Goal: Complete application form: Complete application form

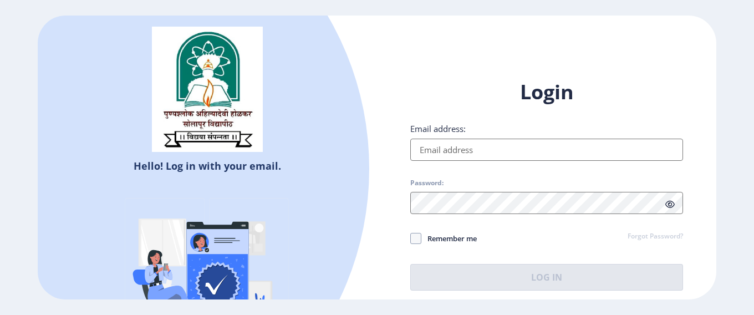
click at [427, 156] on input "Email address:" at bounding box center [546, 150] width 273 height 22
type input "[EMAIL_ADDRESS][DOMAIN_NAME]"
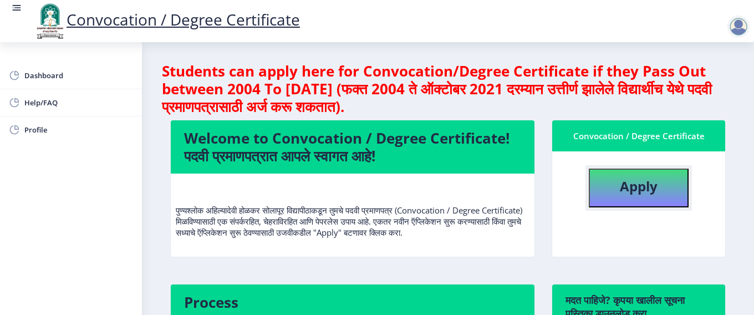
click at [639, 197] on button "Apply" at bounding box center [639, 188] width 100 height 39
select select
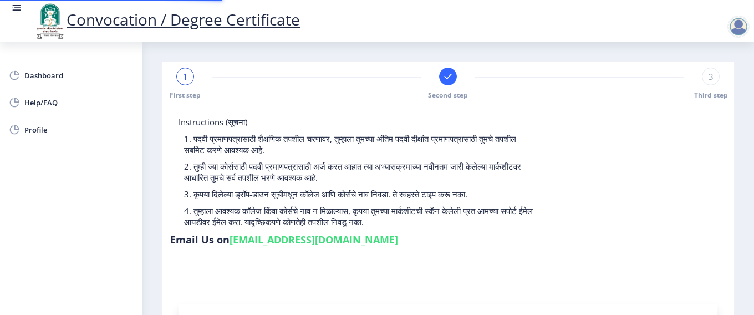
type input "2013032500099033"
select select "Regular"
select select "2016"
select select "April"
select select "SECOND CLASS"
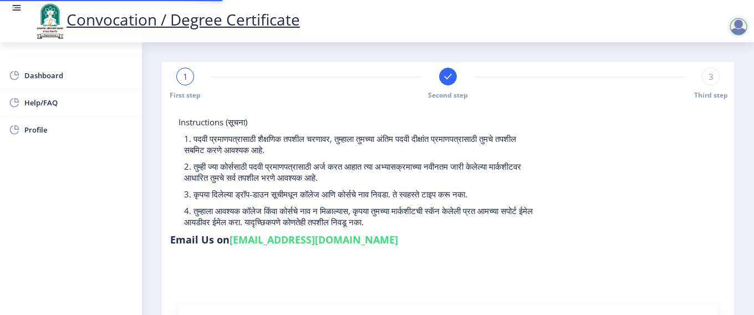
type input "353774"
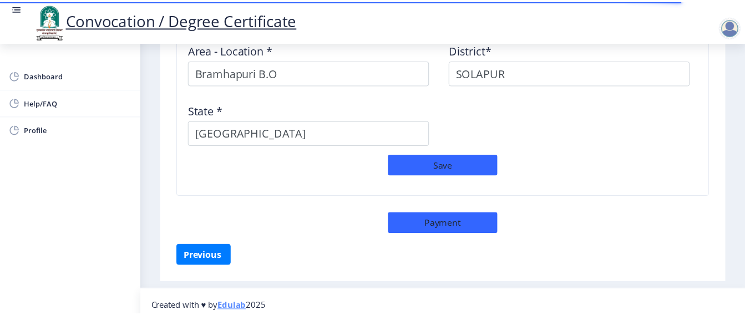
scroll to position [1012, 0]
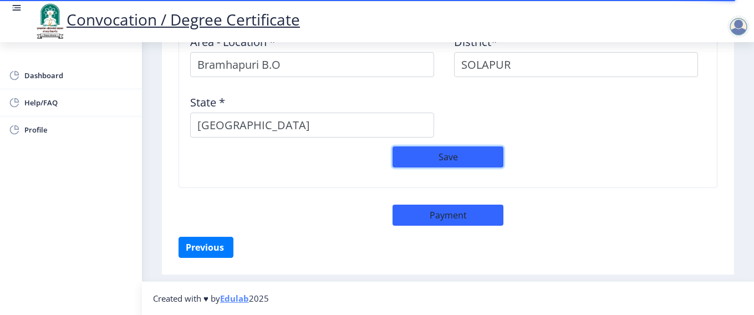
click at [465, 154] on button "Save" at bounding box center [448, 156] width 111 height 21
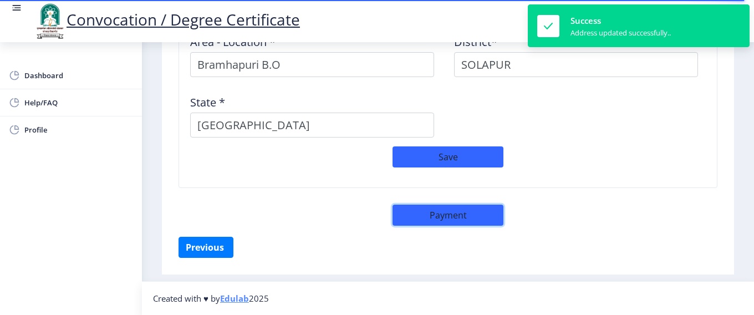
click at [453, 224] on button "Payment" at bounding box center [448, 215] width 111 height 21
select select "sealed"
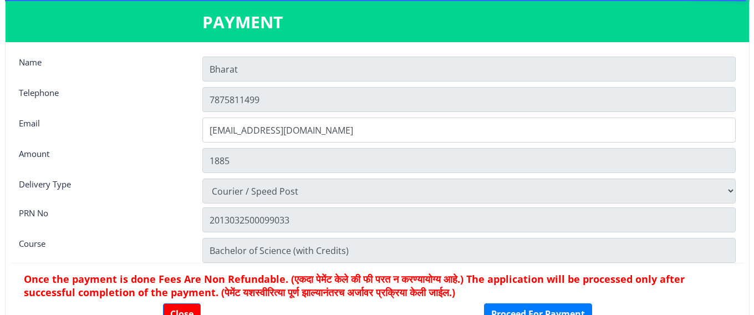
scroll to position [16, 0]
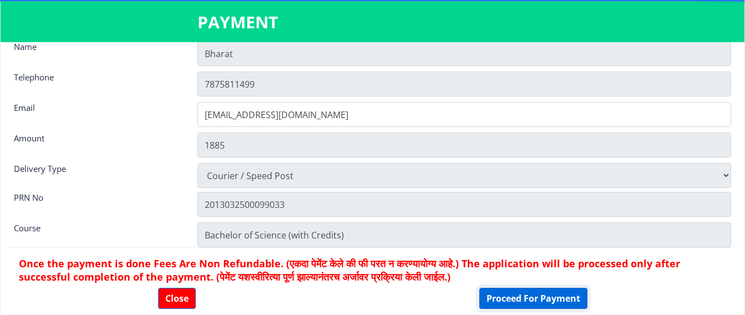
click at [526, 295] on button "Proceed For Payment" at bounding box center [533, 298] width 108 height 21
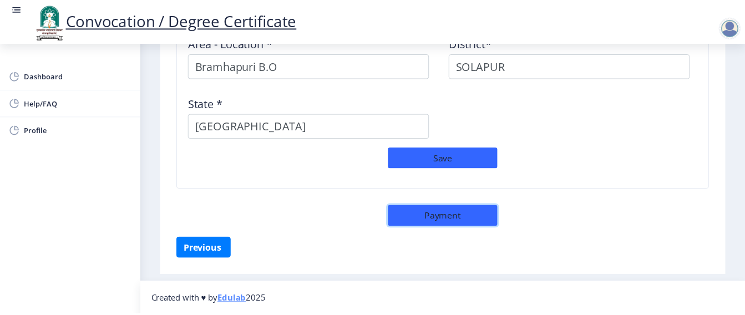
scroll to position [1012, 0]
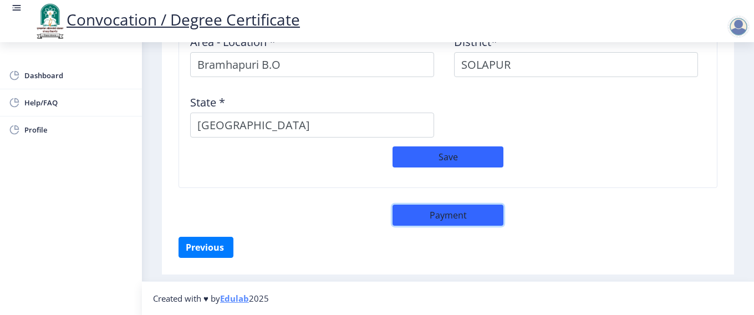
click at [459, 211] on button "Payment" at bounding box center [448, 215] width 111 height 21
select select "sealed"
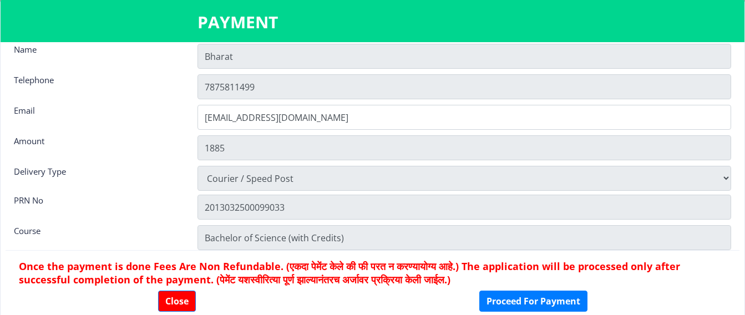
scroll to position [16, 0]
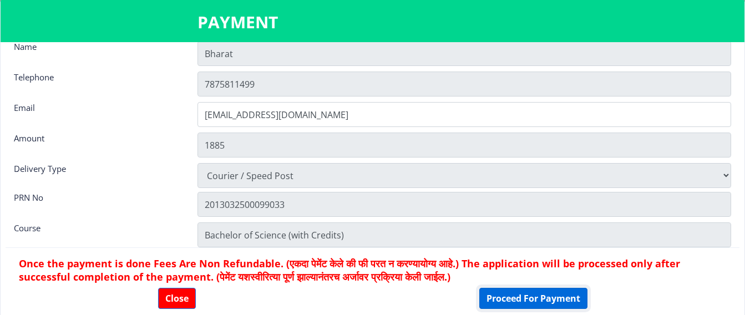
click at [518, 293] on button "Proceed For Payment" at bounding box center [533, 298] width 108 height 21
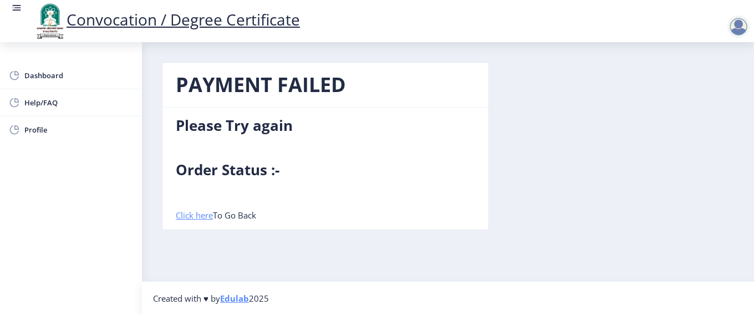
click at [200, 220] on link "Click here" at bounding box center [194, 215] width 37 height 11
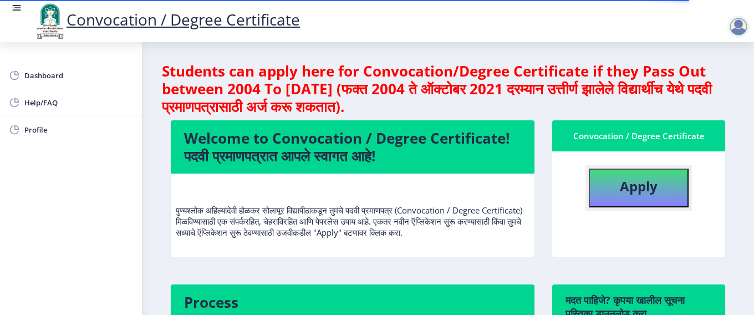
click at [653, 195] on b "Apply" at bounding box center [639, 186] width 38 height 18
select select
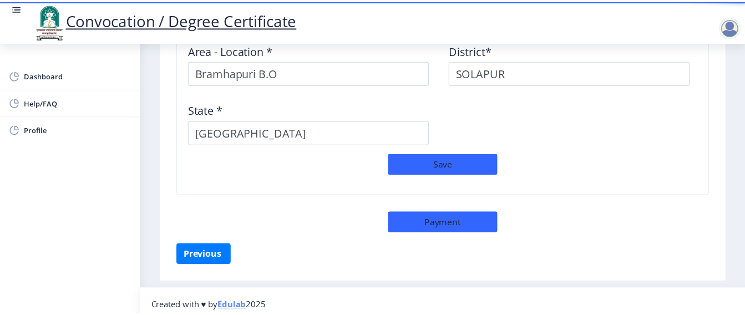
scroll to position [1021, 0]
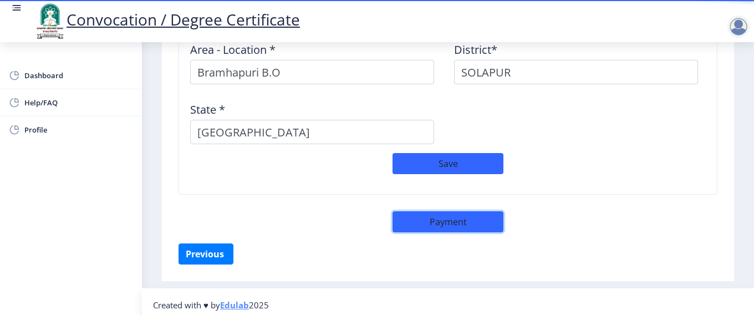
click at [454, 226] on button "Payment" at bounding box center [448, 221] width 111 height 21
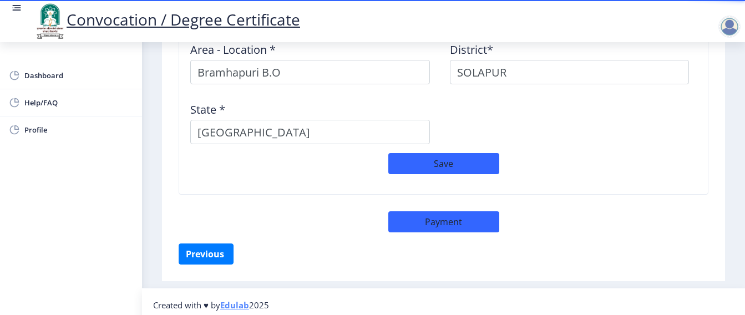
select select "sealed"
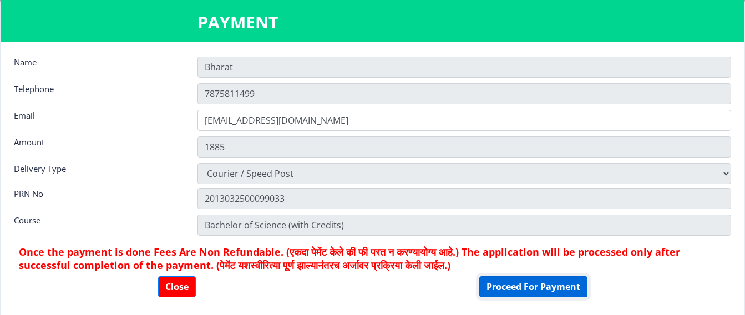
click at [533, 277] on button "Proceed For Payment" at bounding box center [533, 286] width 108 height 21
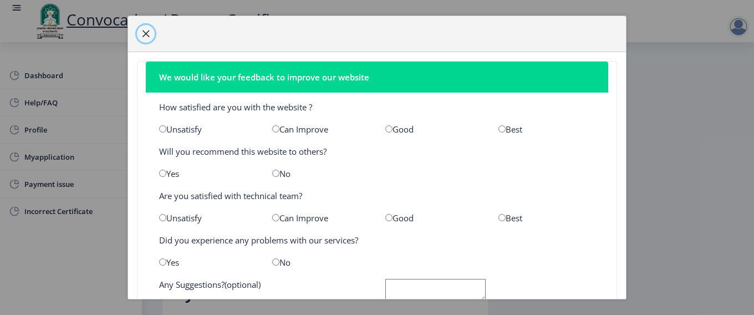
click at [147, 31] on span "button" at bounding box center [145, 33] width 9 height 9
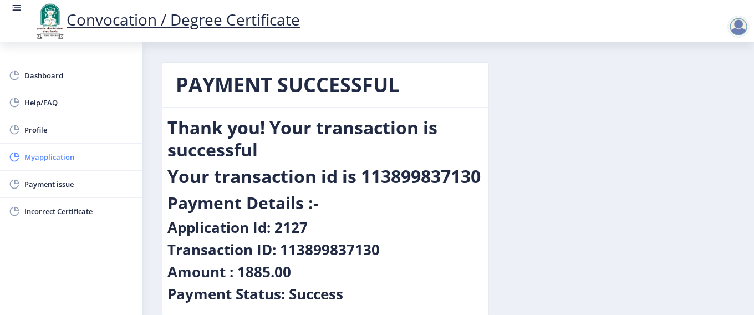
click at [38, 153] on span "Myapplication" at bounding box center [78, 156] width 109 height 13
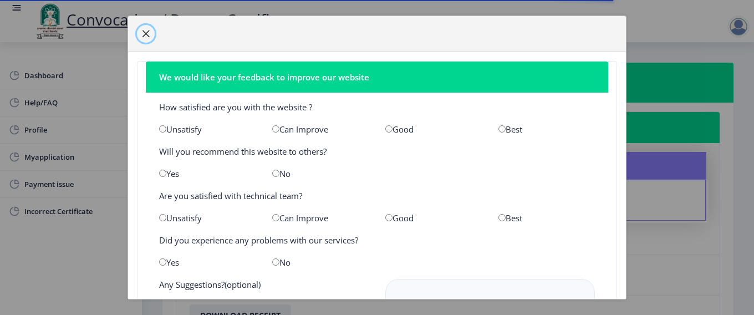
click at [145, 33] on span "button" at bounding box center [145, 33] width 9 height 9
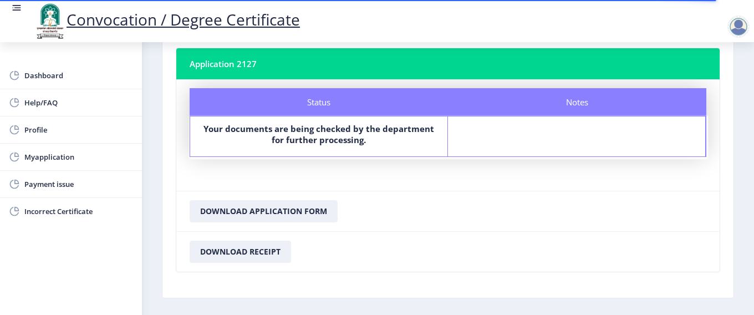
scroll to position [60, 0]
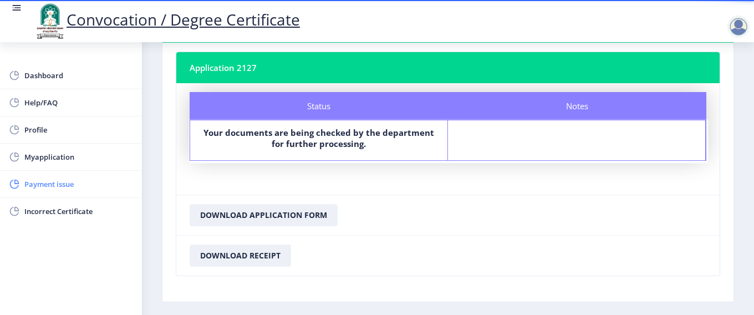
click at [72, 189] on span "Payment issue" at bounding box center [78, 184] width 109 height 13
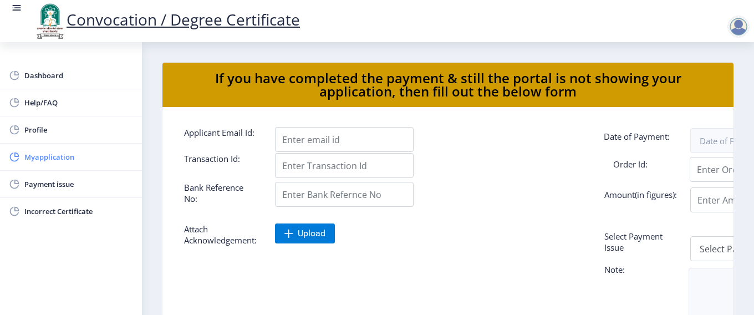
click at [64, 154] on span "Myapplication" at bounding box center [78, 156] width 109 height 13
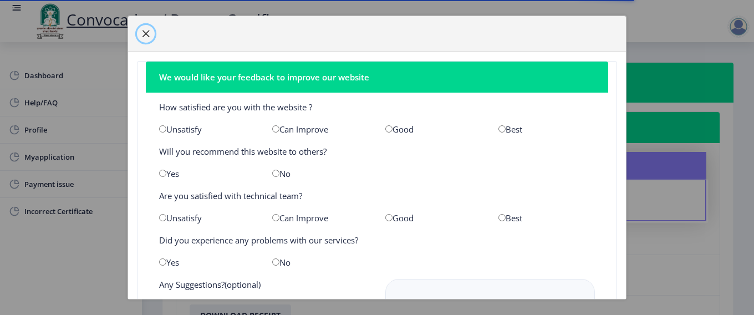
click at [148, 34] on span "button" at bounding box center [145, 33] width 9 height 9
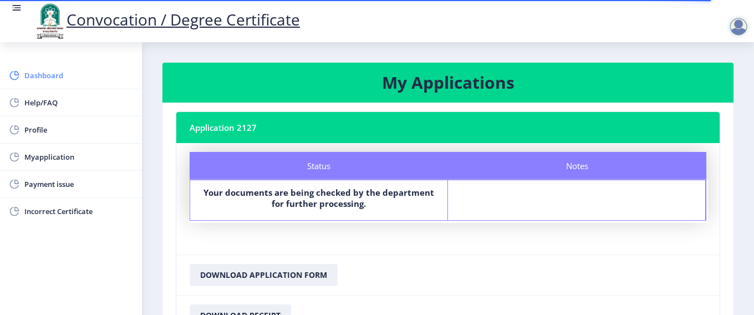
click at [40, 75] on span "Dashboard" at bounding box center [78, 75] width 109 height 13
